Goal: Navigation & Orientation: Understand site structure

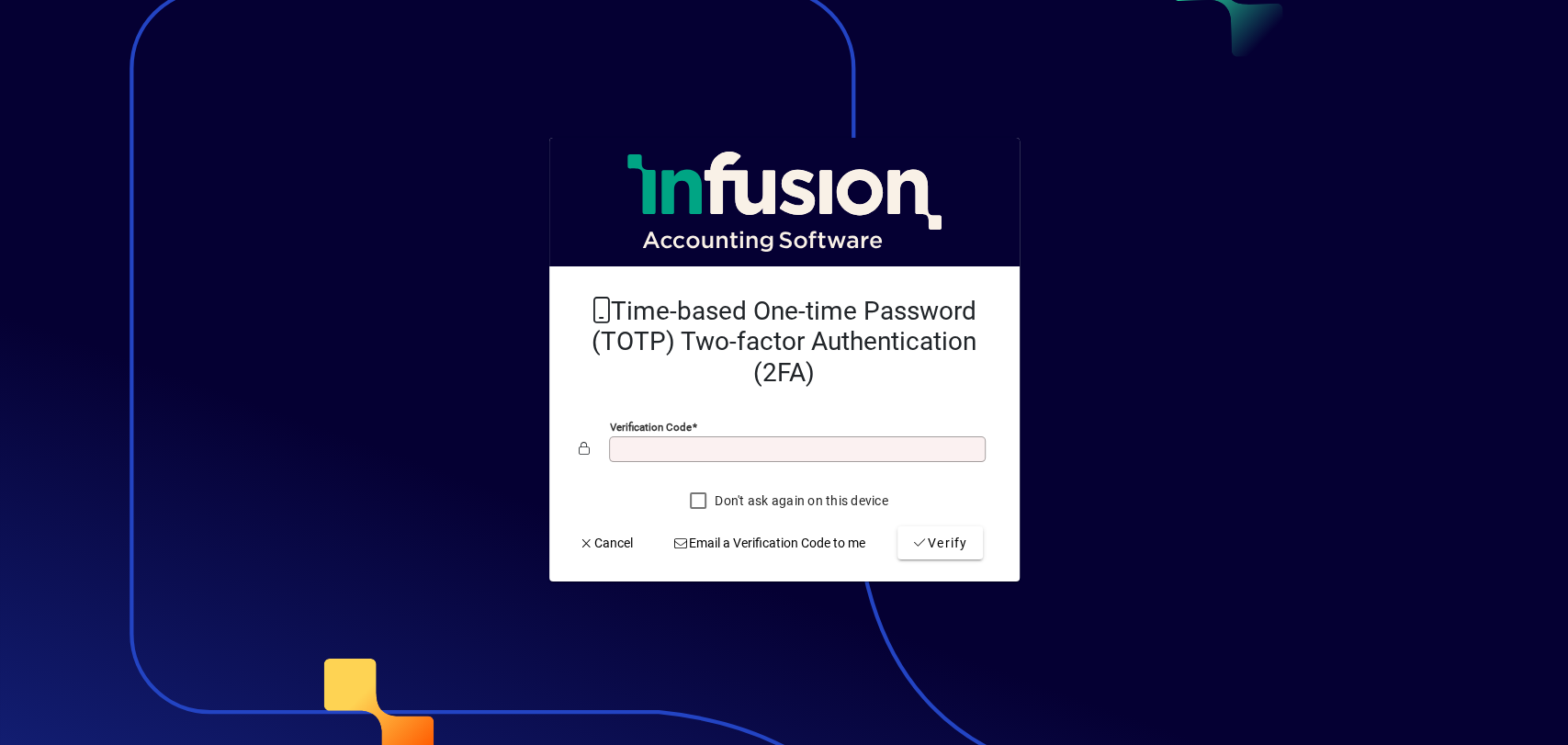
click at [635, 442] on input "Verification code" at bounding box center [799, 449] width 372 height 15
type input "******"
click at [927, 542] on span "Verify" at bounding box center [940, 543] width 56 height 19
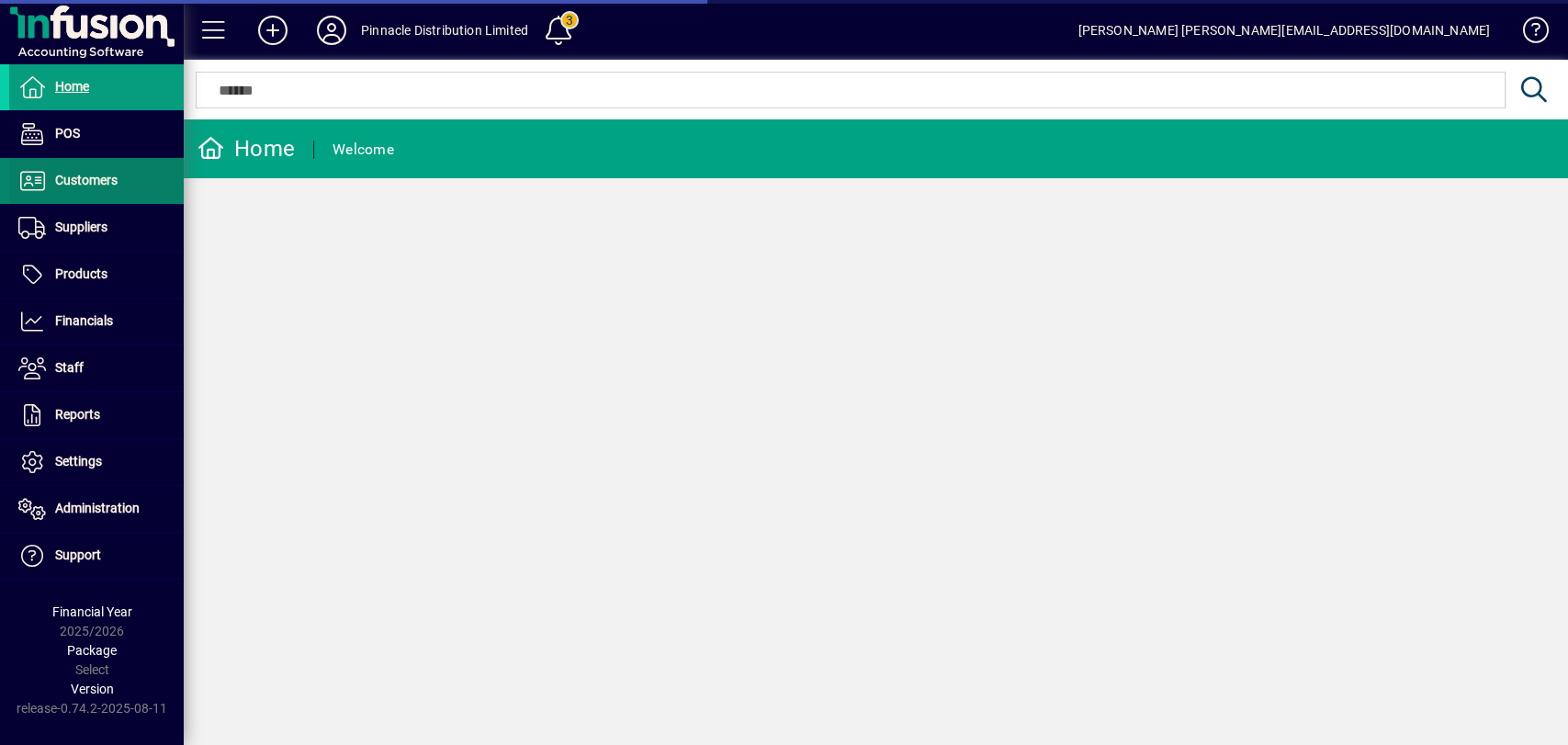
click at [87, 183] on span "Customers" at bounding box center [86, 179] width 63 height 15
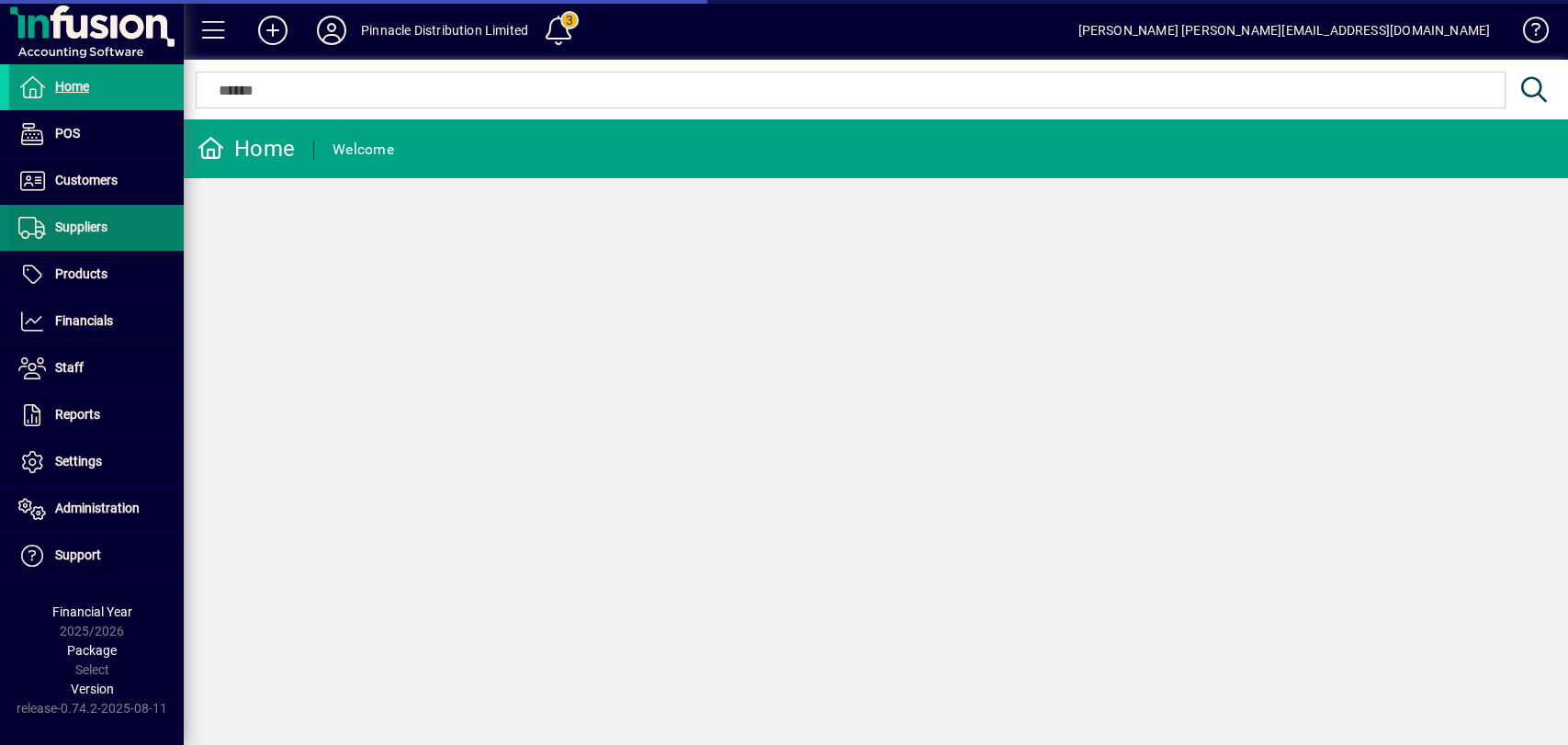
click at [78, 229] on span "Suppliers" at bounding box center [81, 226] width 53 height 15
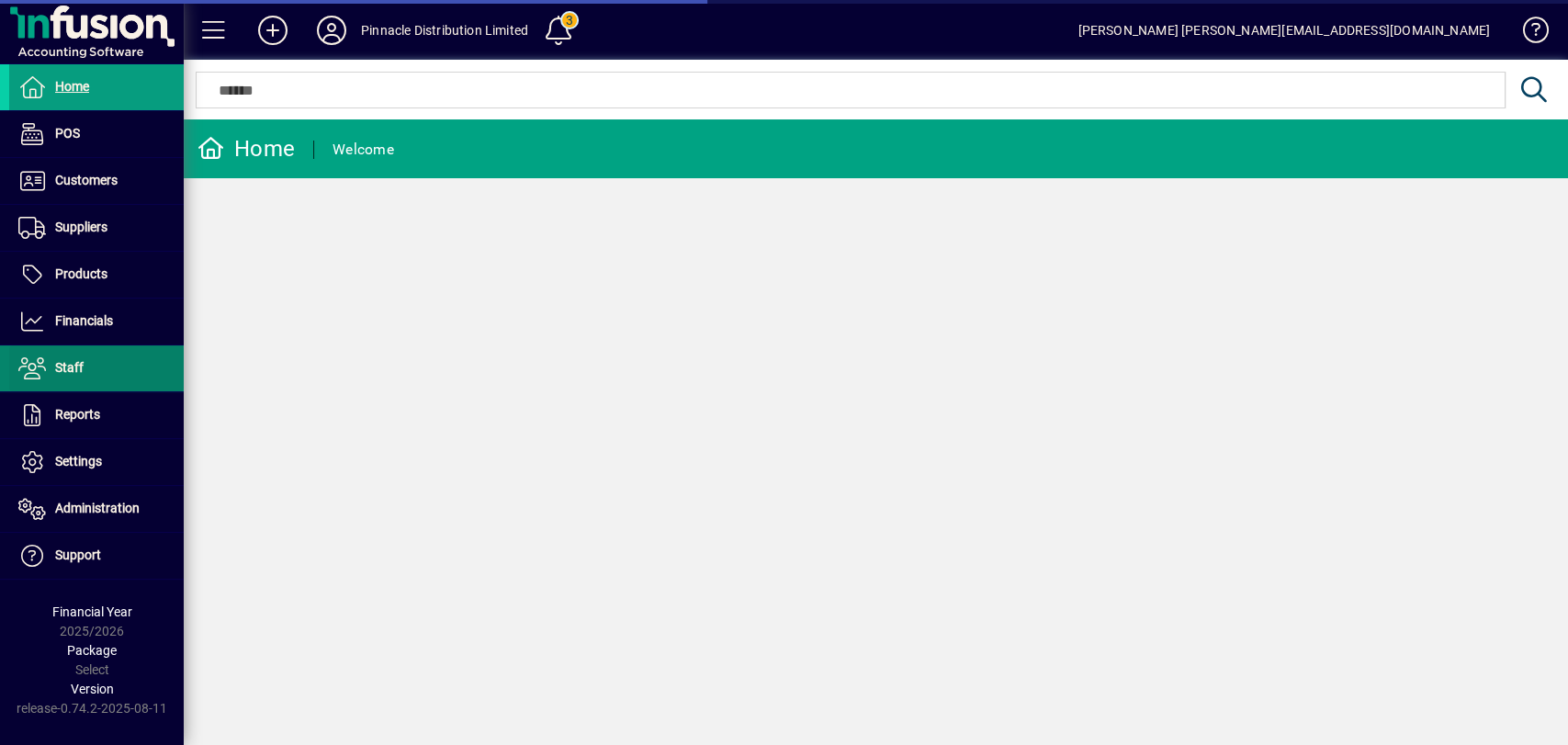
click at [82, 364] on span "Staff" at bounding box center [69, 367] width 29 height 15
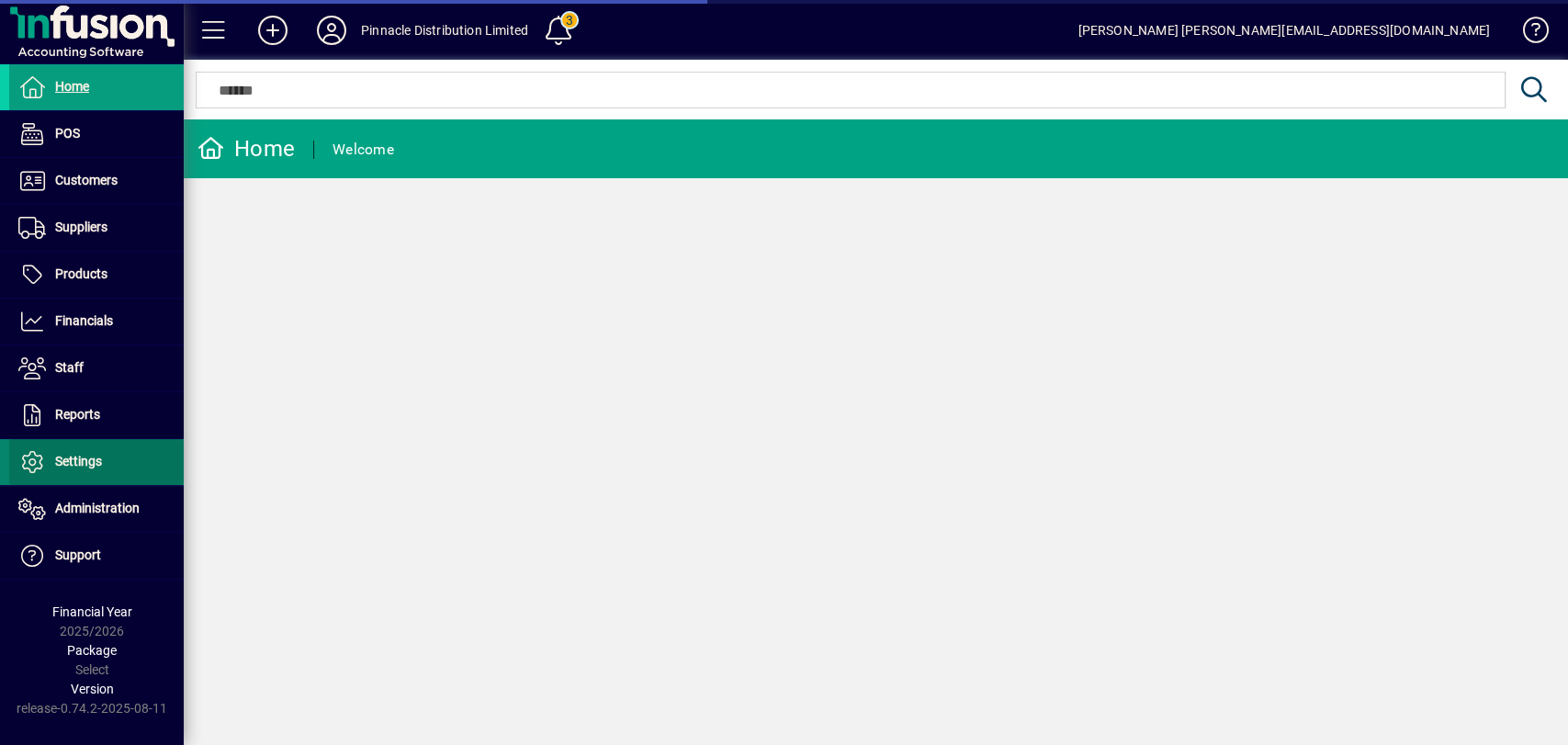
click at [89, 454] on span "Settings" at bounding box center [78, 461] width 47 height 15
drag, startPoint x: 1004, startPoint y: 359, endPoint x: 975, endPoint y: 348, distance: 31.0
click at [1003, 359] on div "Home Welcome" at bounding box center [876, 432] width 1385 height 625
click at [69, 454] on span "Settings" at bounding box center [78, 461] width 47 height 15
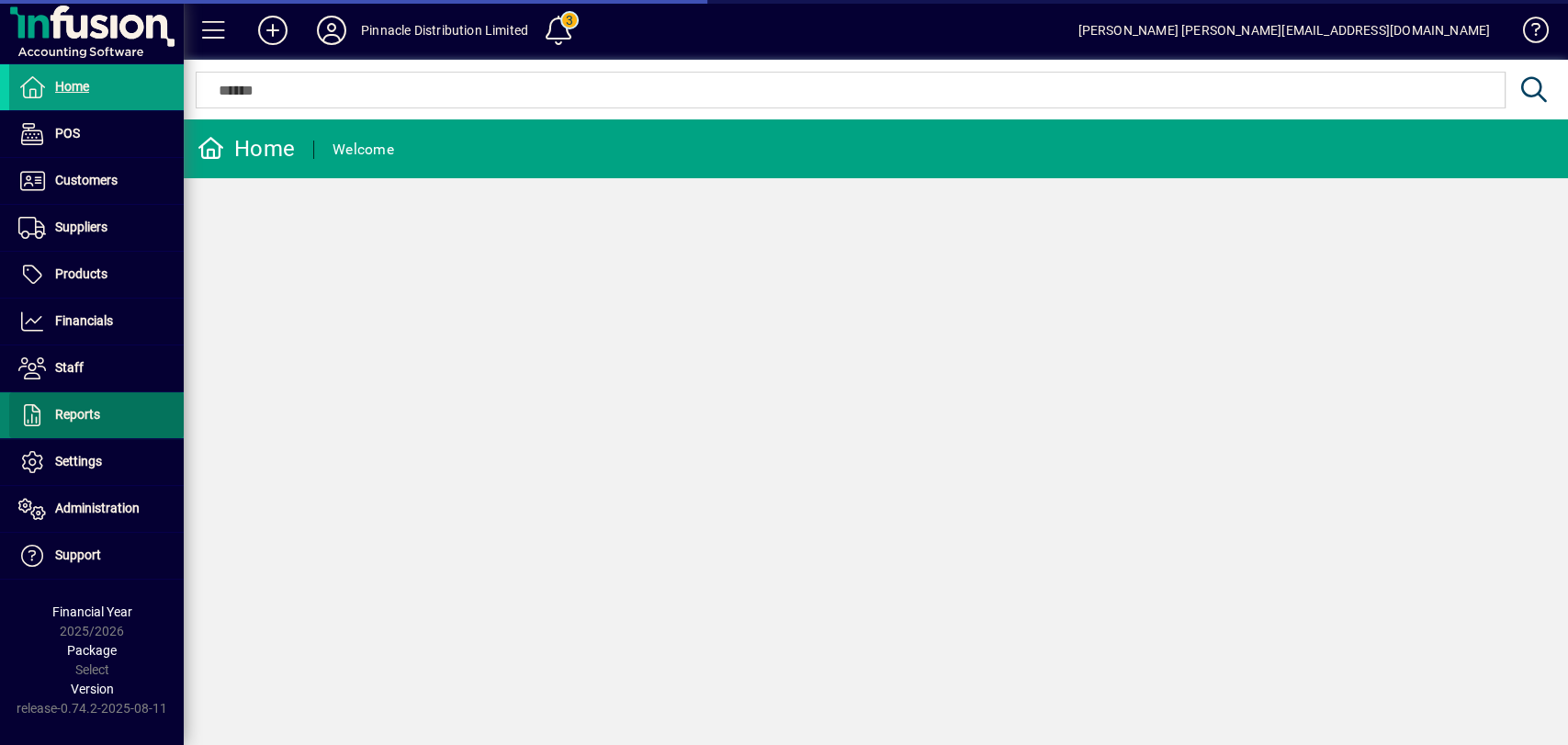
click at [14, 404] on span "Reports" at bounding box center [54, 415] width 91 height 22
click at [53, 406] on span "Reports" at bounding box center [54, 415] width 91 height 22
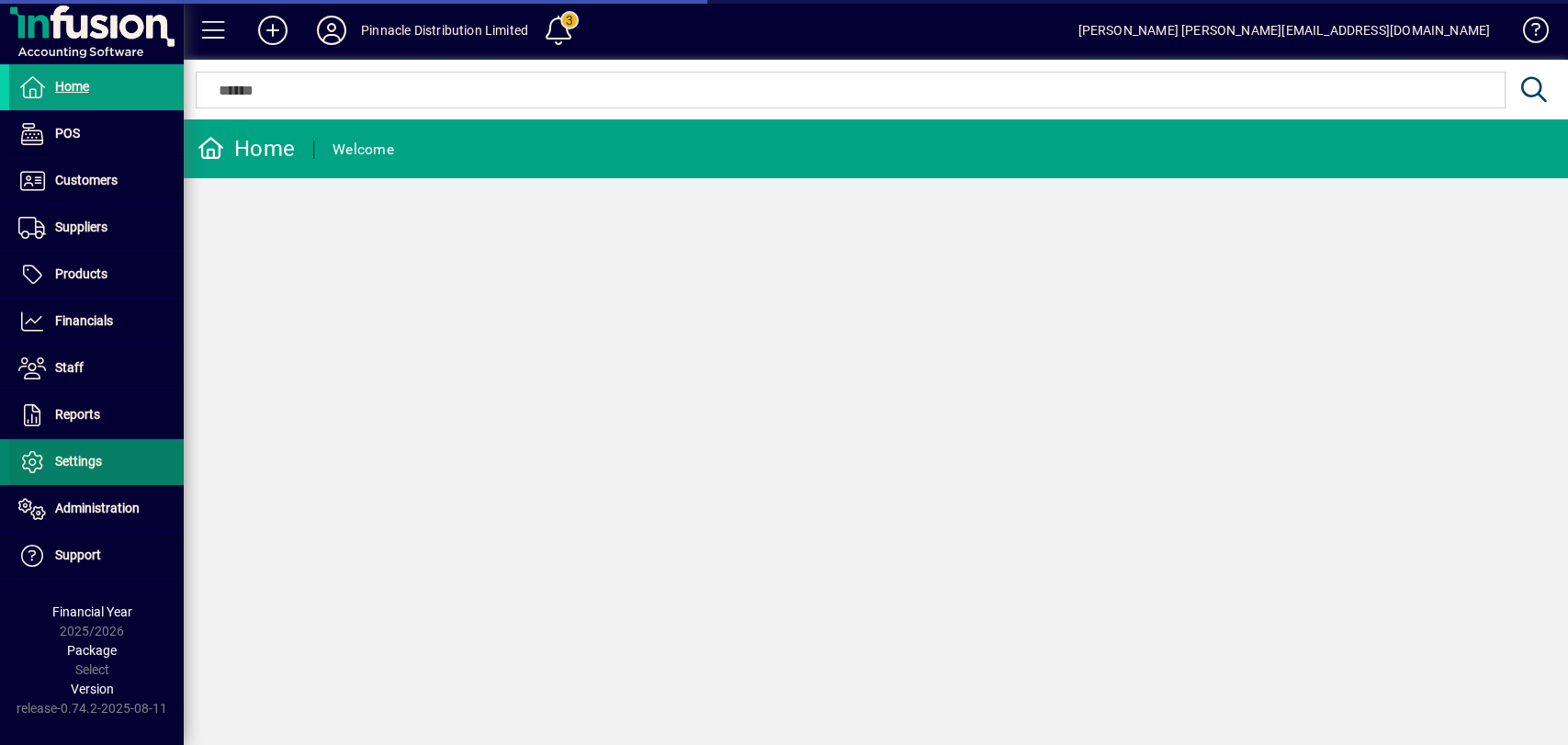
click at [71, 464] on span "Settings" at bounding box center [78, 461] width 47 height 15
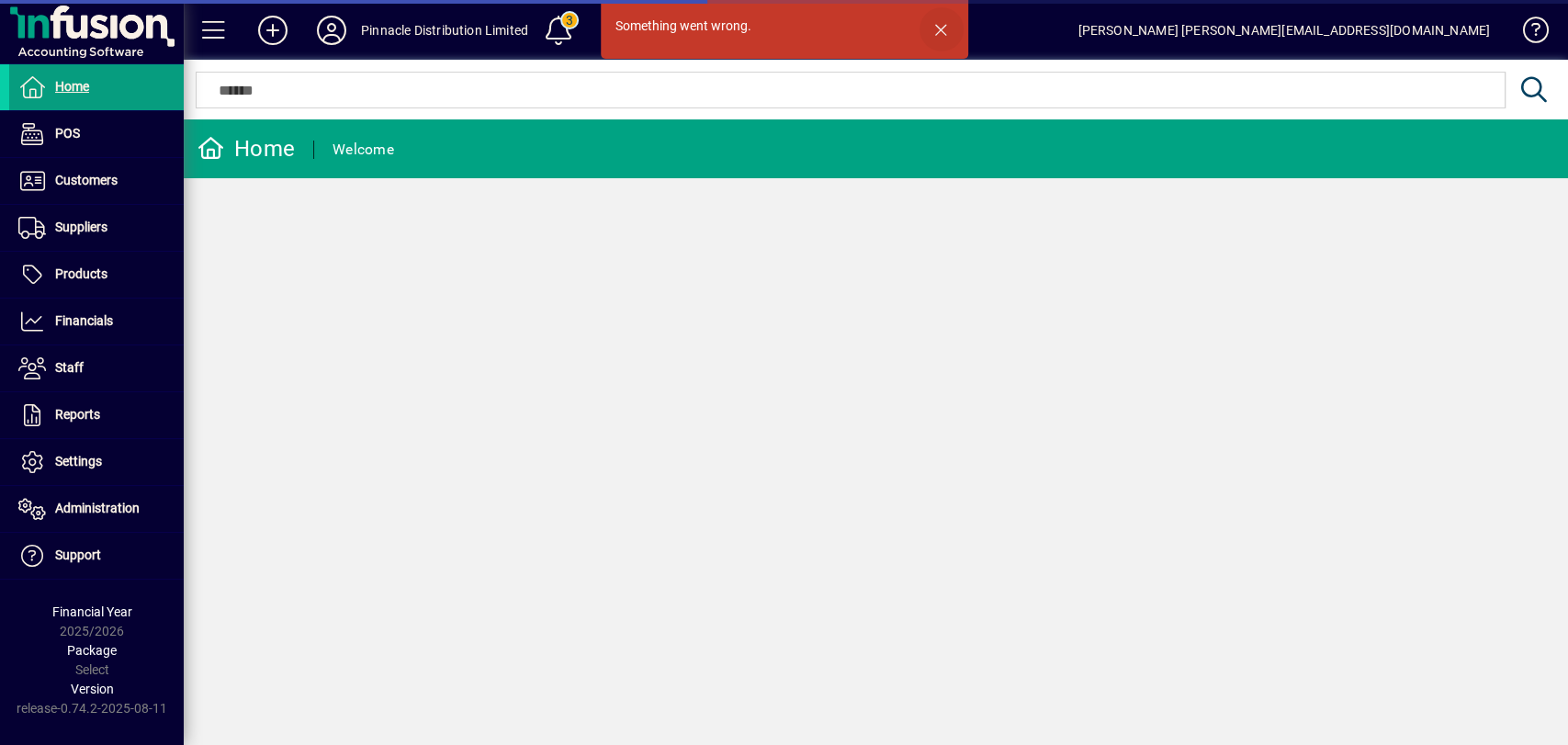
click at [940, 24] on span "button" at bounding box center [941, 29] width 44 height 44
click at [337, 33] on icon at bounding box center [331, 31] width 37 height 30
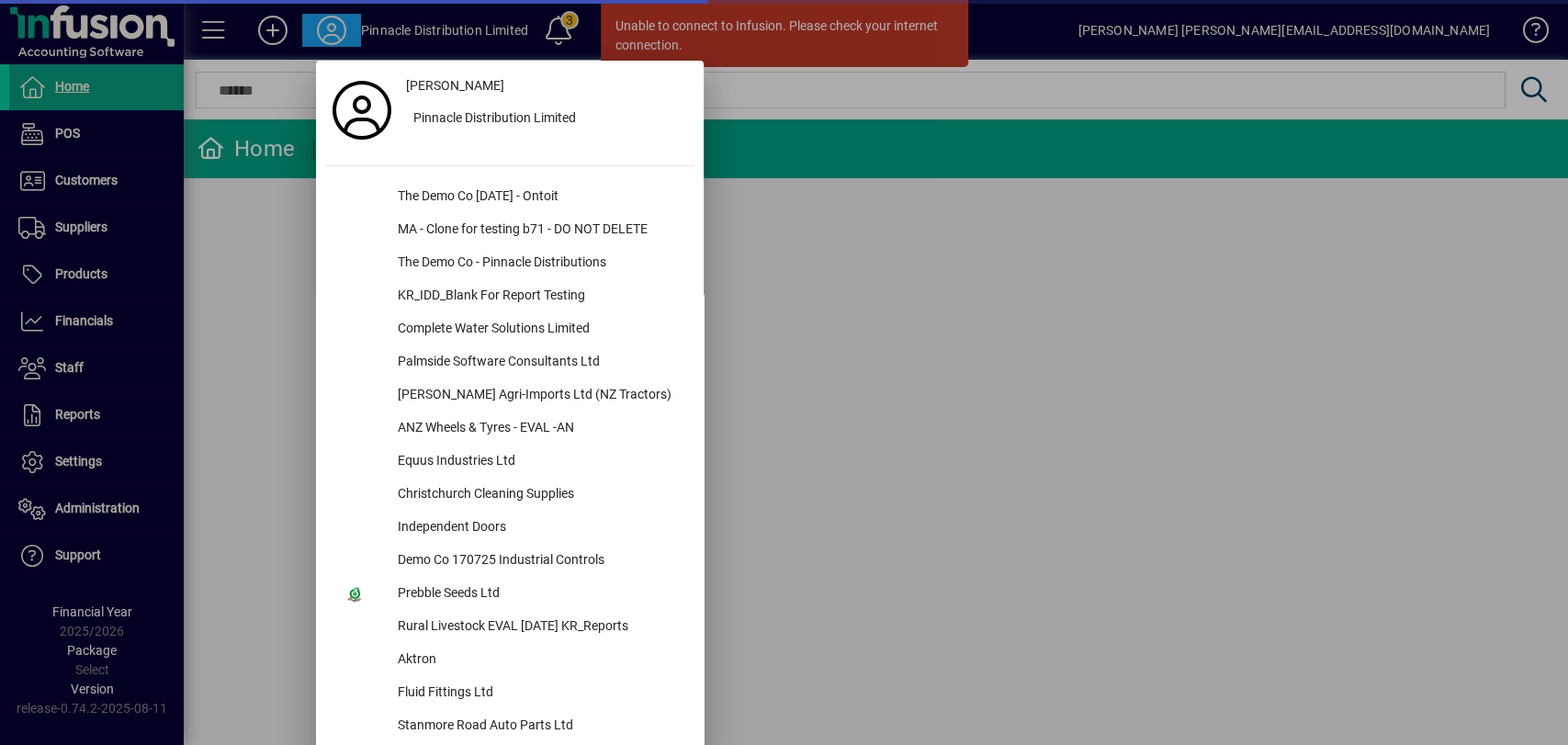
click at [1021, 347] on div at bounding box center [784, 372] width 1568 height 745
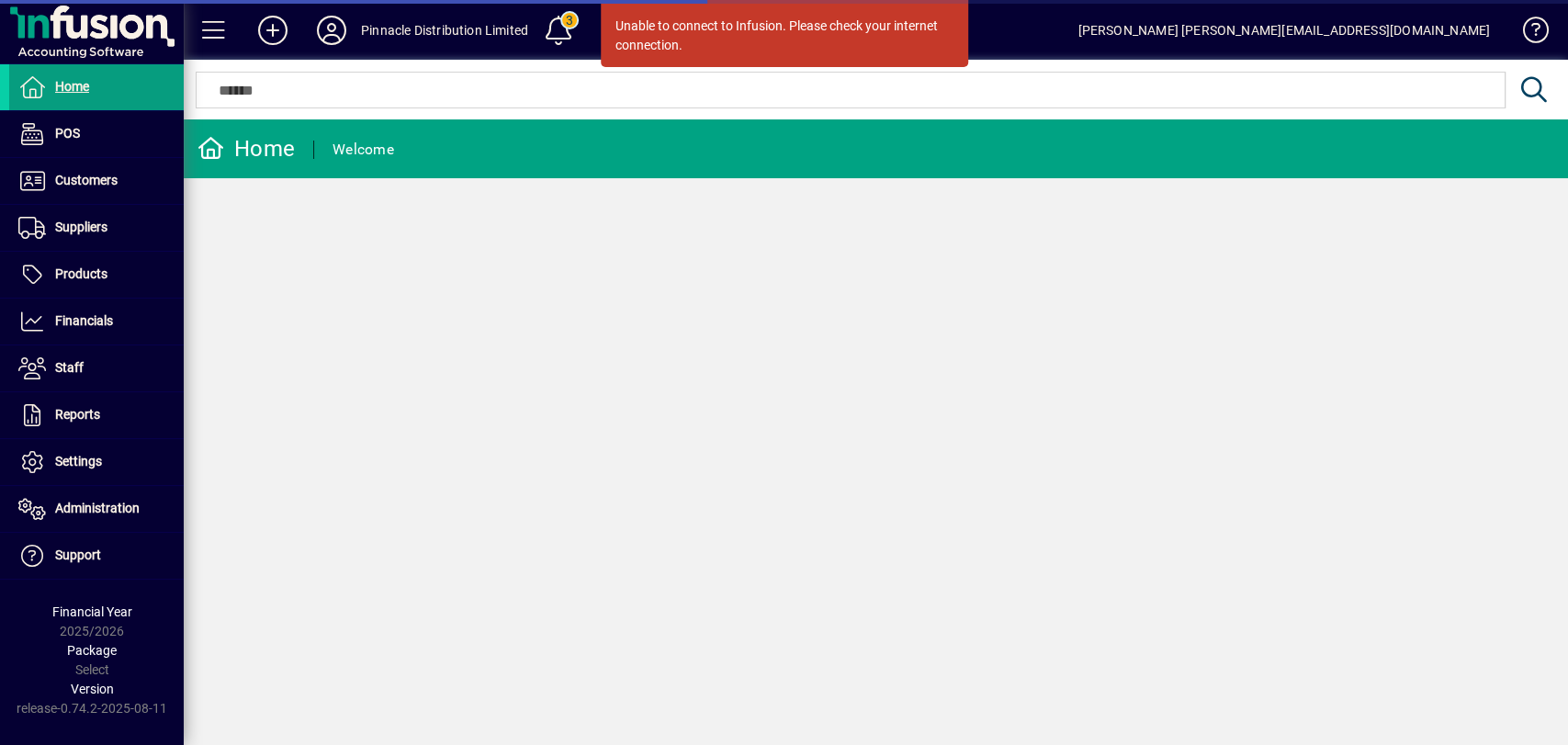
click at [904, 325] on div "Unable to connect to Infusion. Please check your internet connection. Home Welc…" at bounding box center [876, 432] width 1385 height 625
